Goal: Go to known website: Access a specific website the user already knows

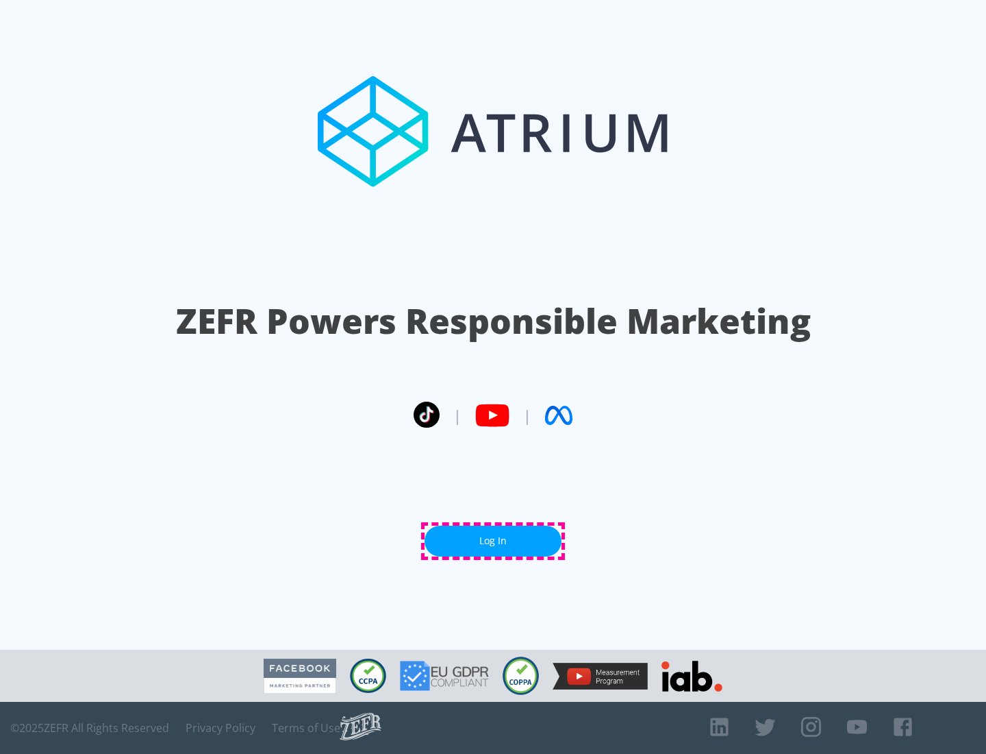
click at [493, 541] on link "Log In" at bounding box center [493, 540] width 137 height 31
